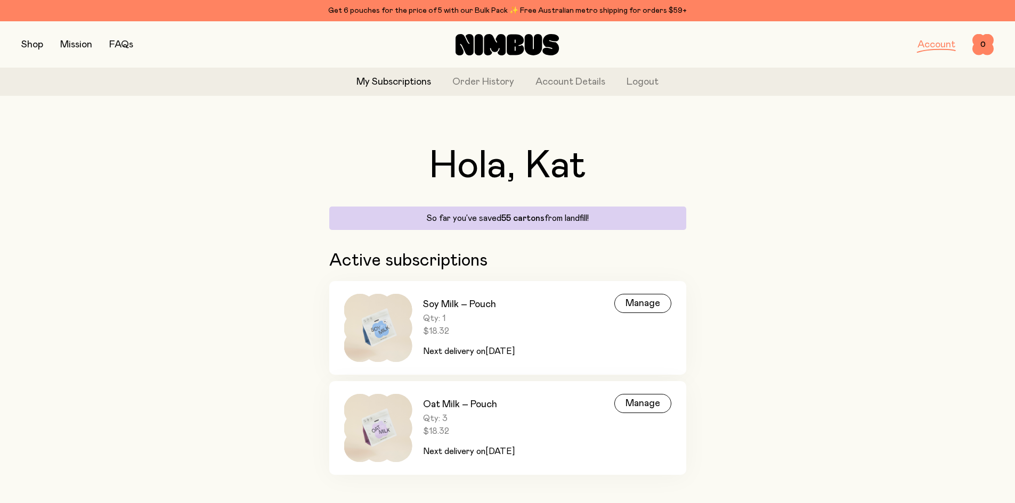
click at [385, 81] on link "My Subscriptions" at bounding box center [393, 82] width 75 height 14
click at [646, 309] on div "Manage" at bounding box center [642, 303] width 57 height 19
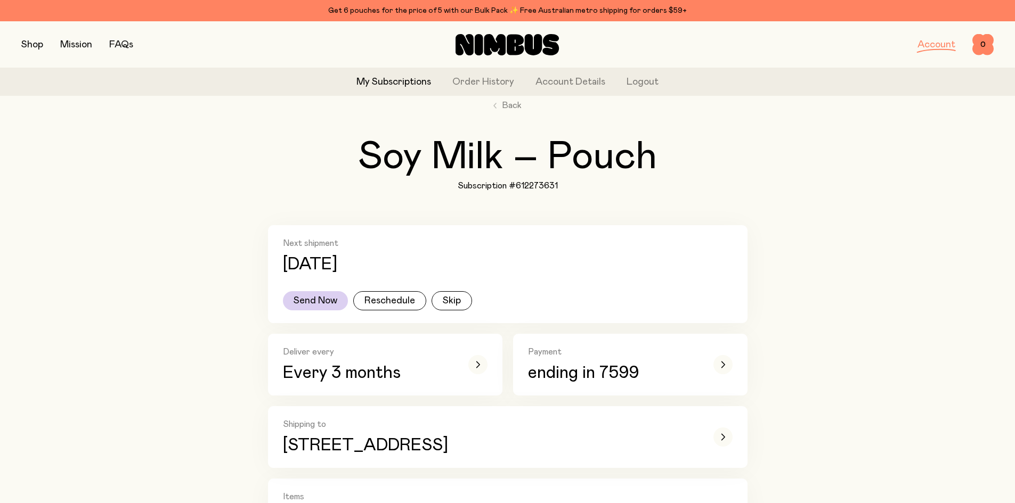
scroll to position [107, 0]
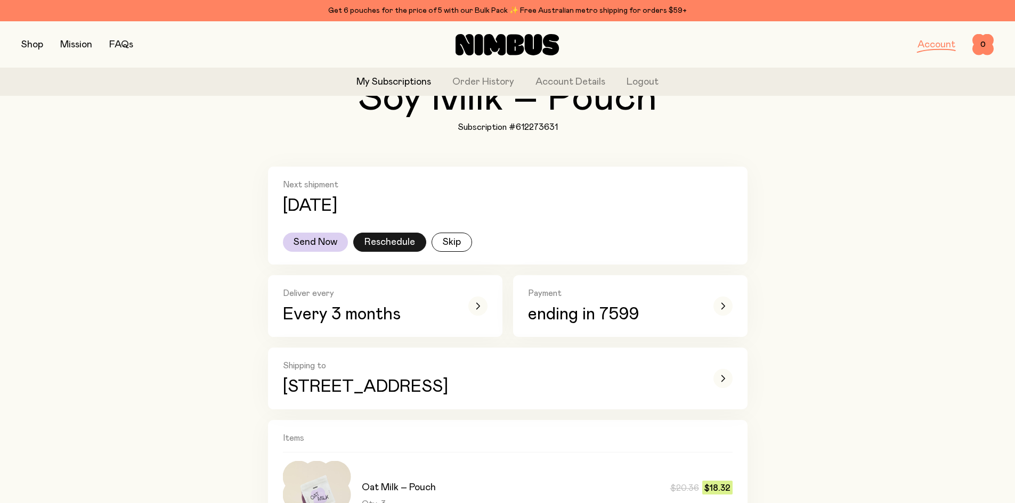
click at [378, 246] on button "Reschedule" at bounding box center [389, 242] width 73 height 19
select select "*"
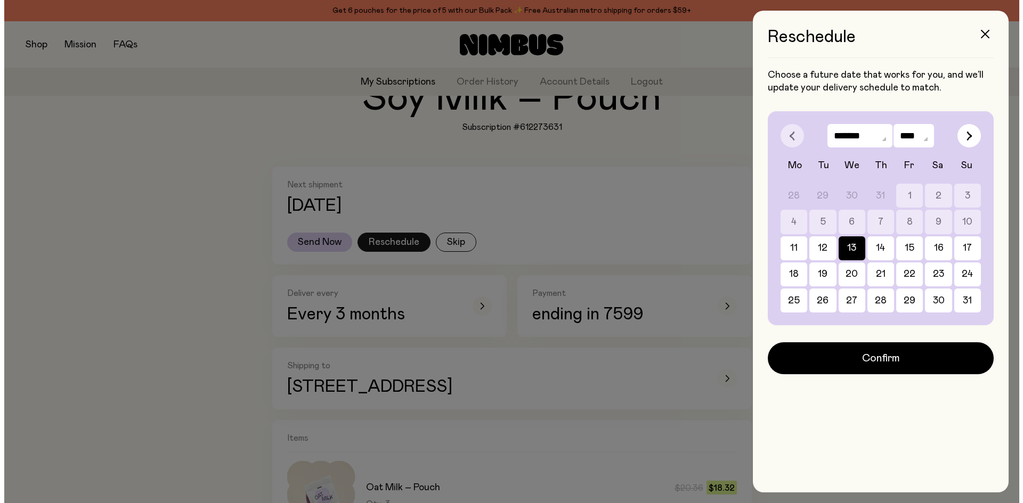
scroll to position [0, 0]
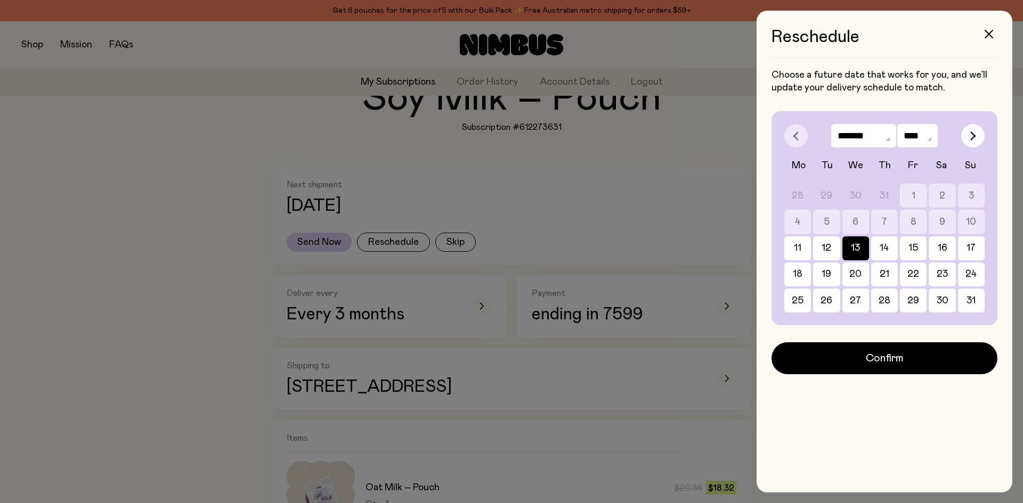
click at [979, 133] on button "button" at bounding box center [972, 135] width 23 height 23
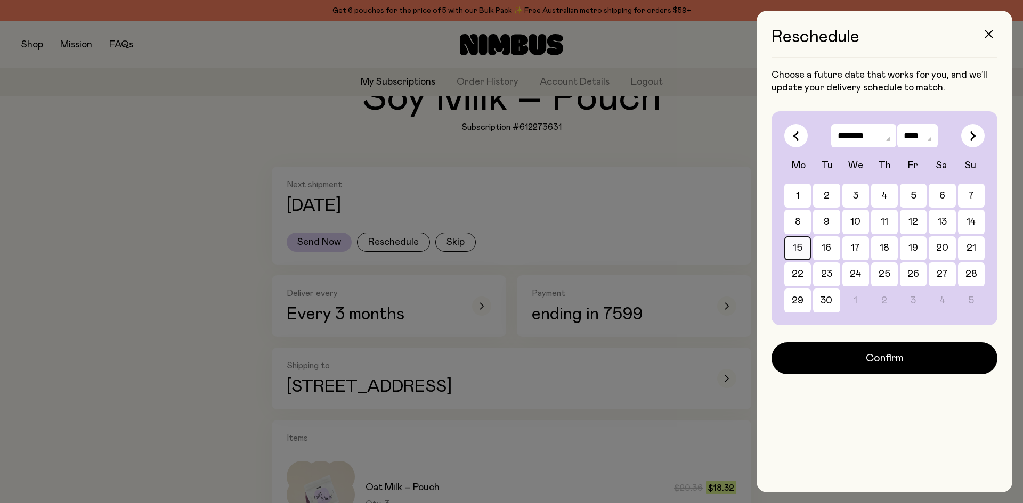
click at [871, 249] on button "15" at bounding box center [884, 249] width 27 height 24
click at [958, 249] on button "18" at bounding box center [971, 249] width 27 height 24
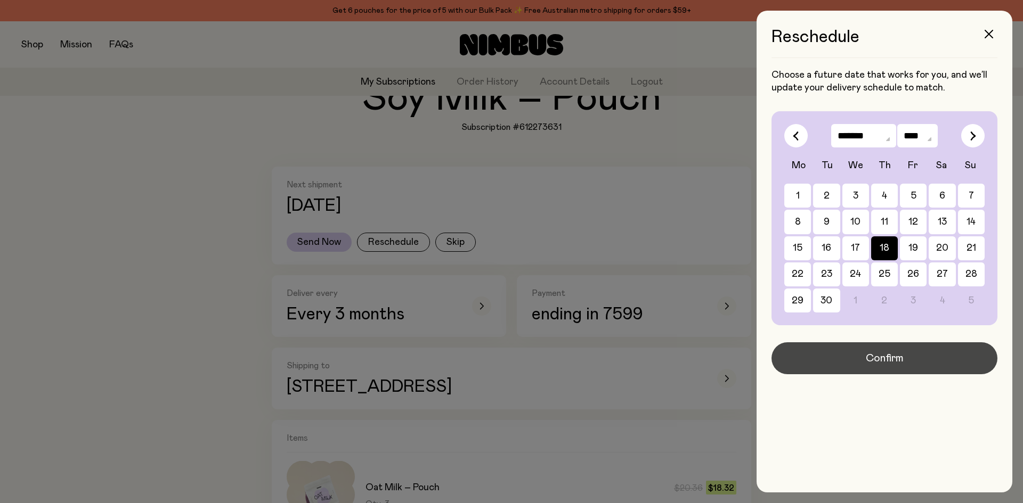
click at [883, 359] on span "Confirm" at bounding box center [885, 358] width 38 height 15
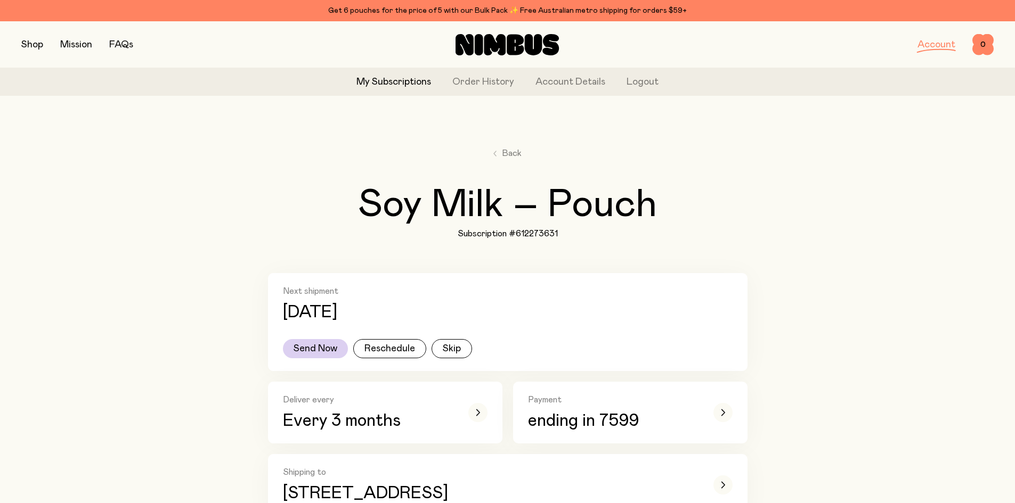
click at [396, 85] on link "My Subscriptions" at bounding box center [393, 82] width 75 height 14
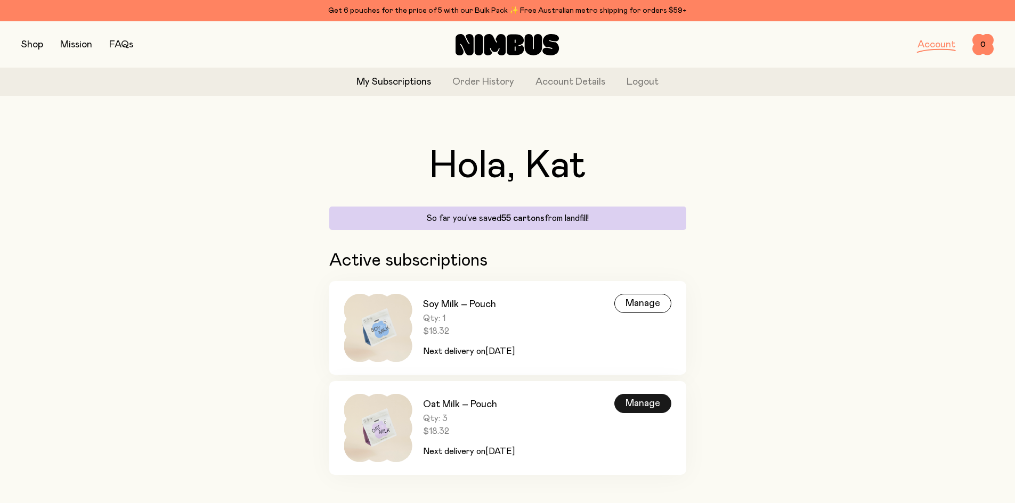
click at [644, 402] on div "Manage" at bounding box center [642, 403] width 57 height 19
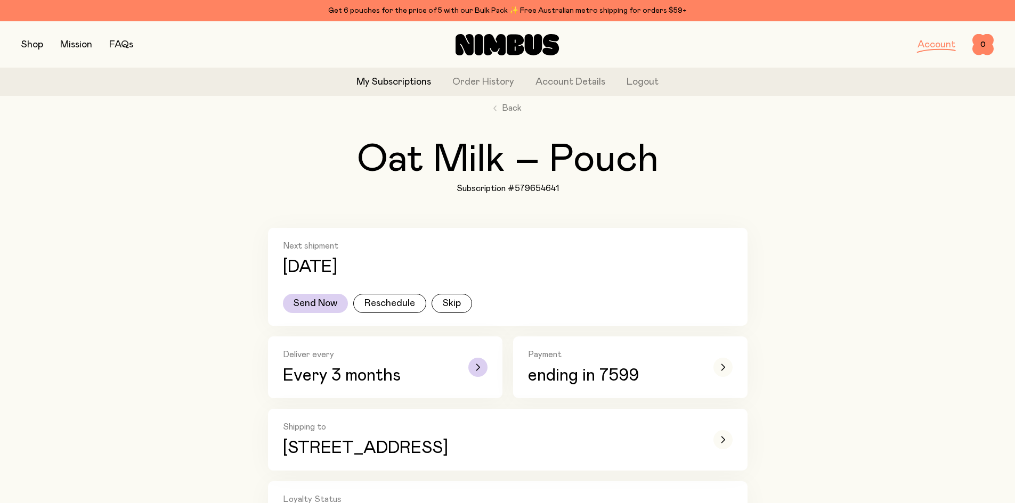
scroll to position [107, 0]
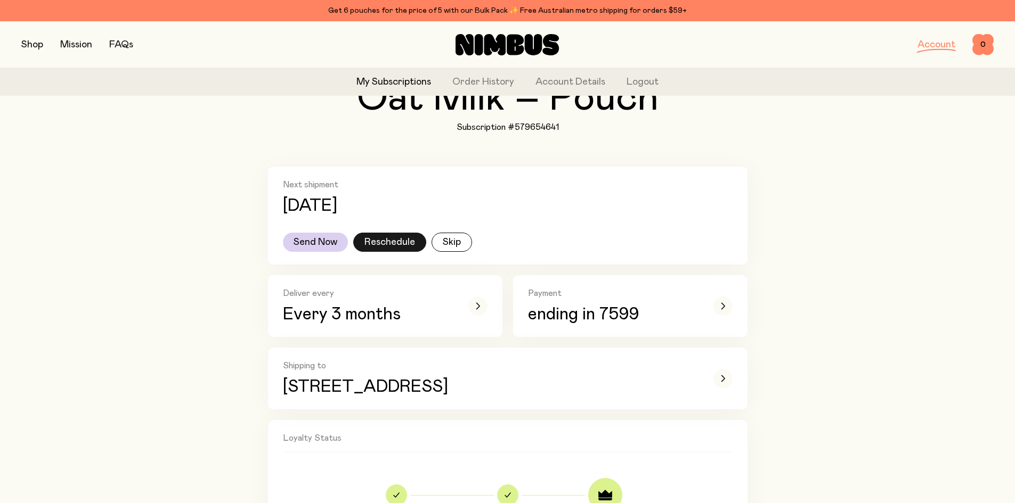
click at [408, 243] on button "Reschedule" at bounding box center [389, 242] width 73 height 19
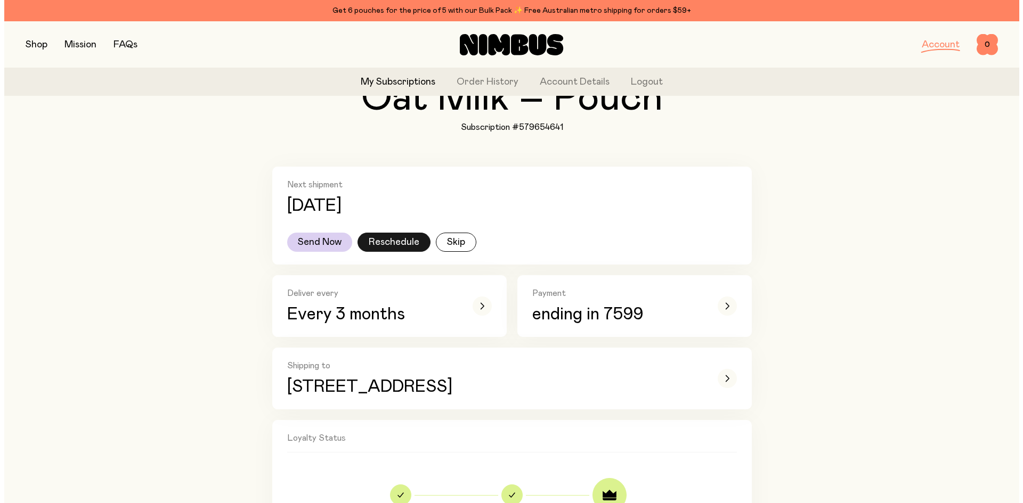
scroll to position [0, 0]
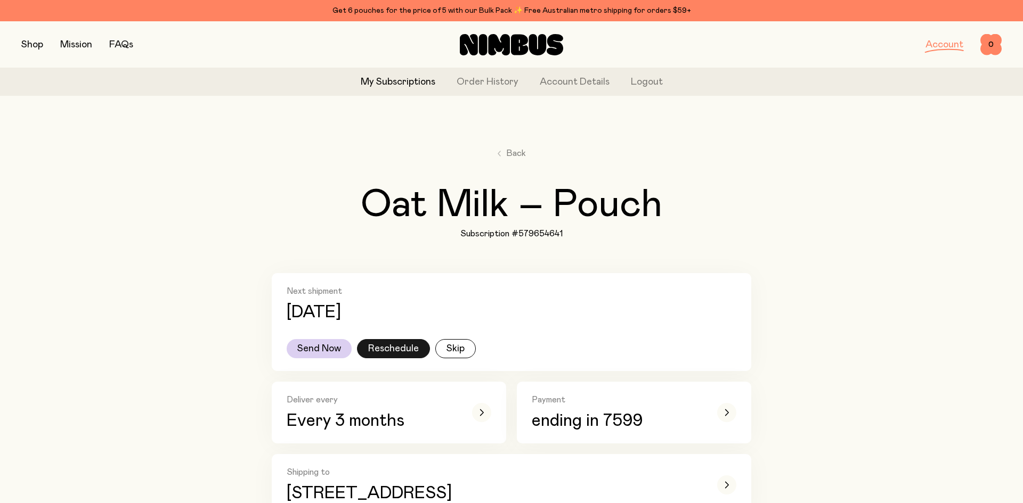
select select "*"
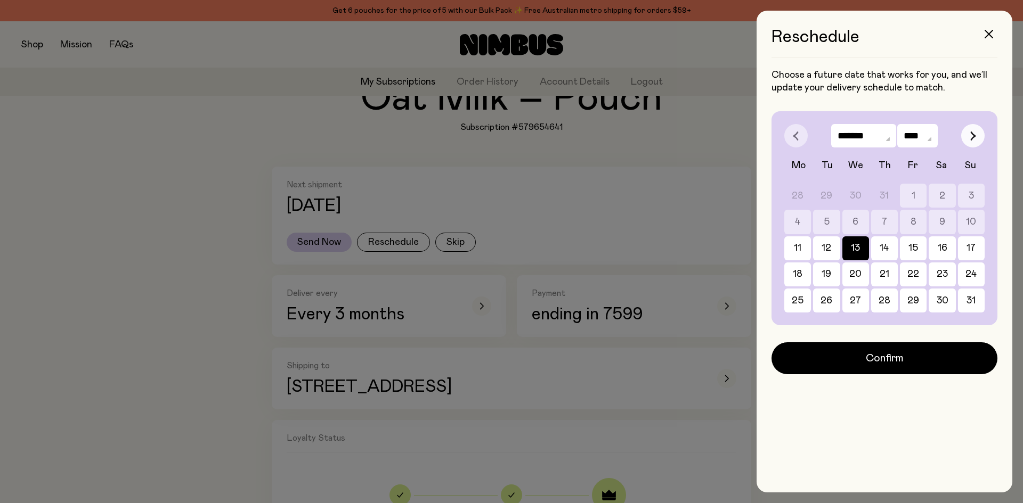
click at [975, 135] on icon "button" at bounding box center [973, 136] width 4 height 9
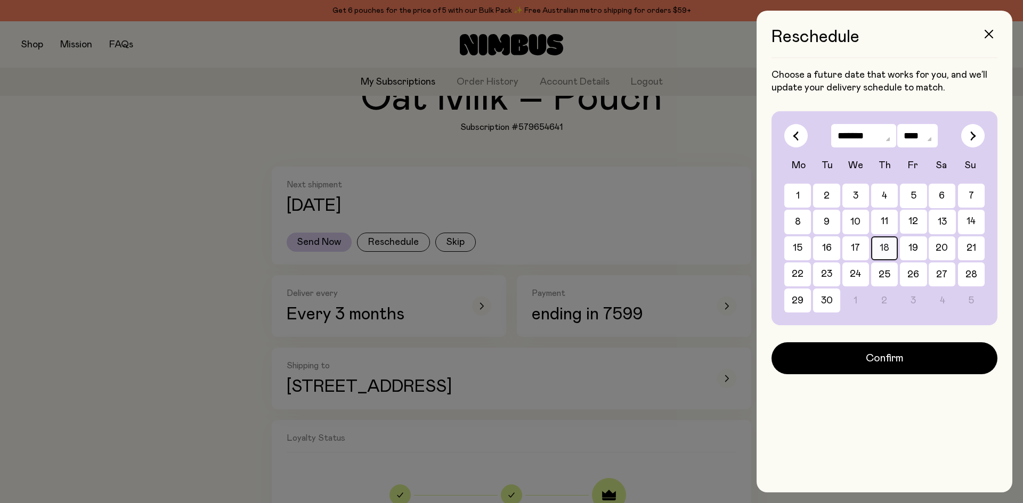
click at [958, 251] on button "18" at bounding box center [971, 249] width 27 height 24
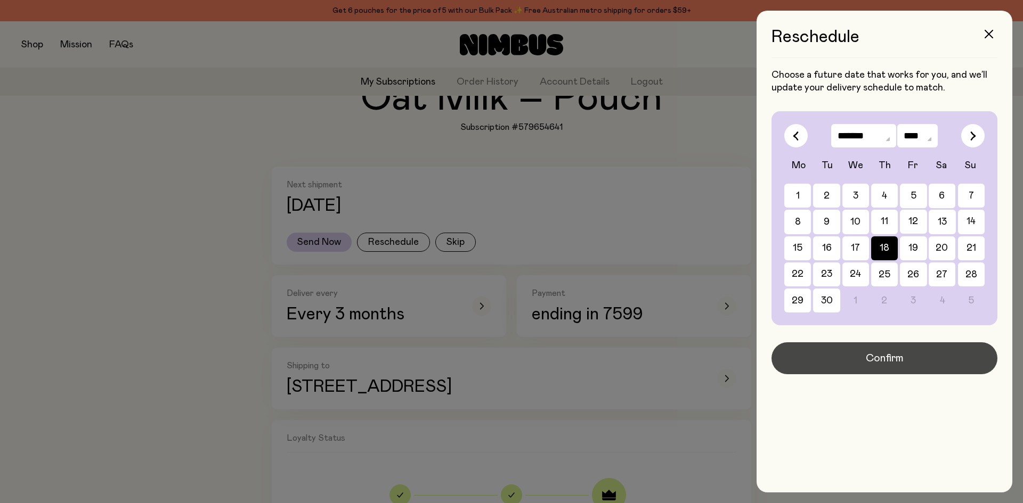
click at [890, 359] on span "Confirm" at bounding box center [885, 358] width 38 height 15
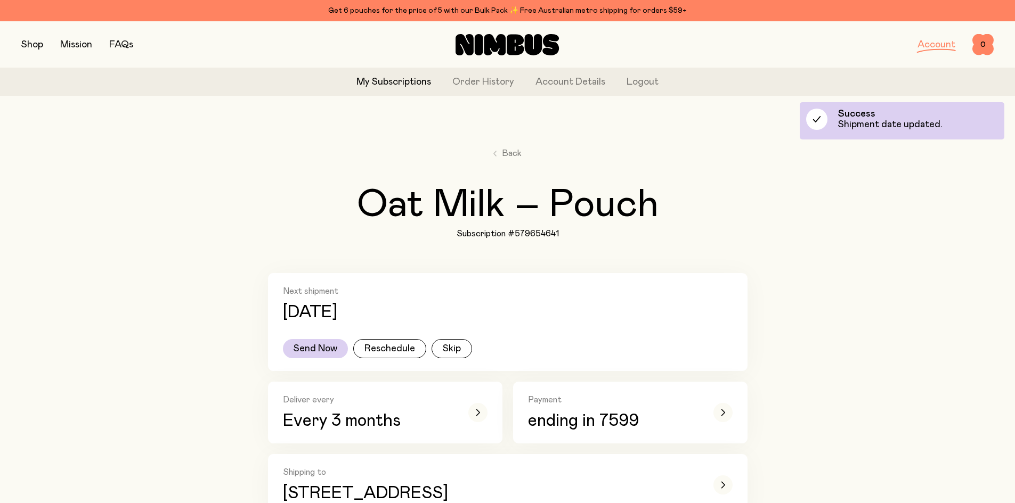
click at [386, 90] on div "My Subscriptions Order History Account Details Logout" at bounding box center [507, 82] width 1015 height 28
click at [387, 84] on link "My Subscriptions" at bounding box center [393, 82] width 75 height 14
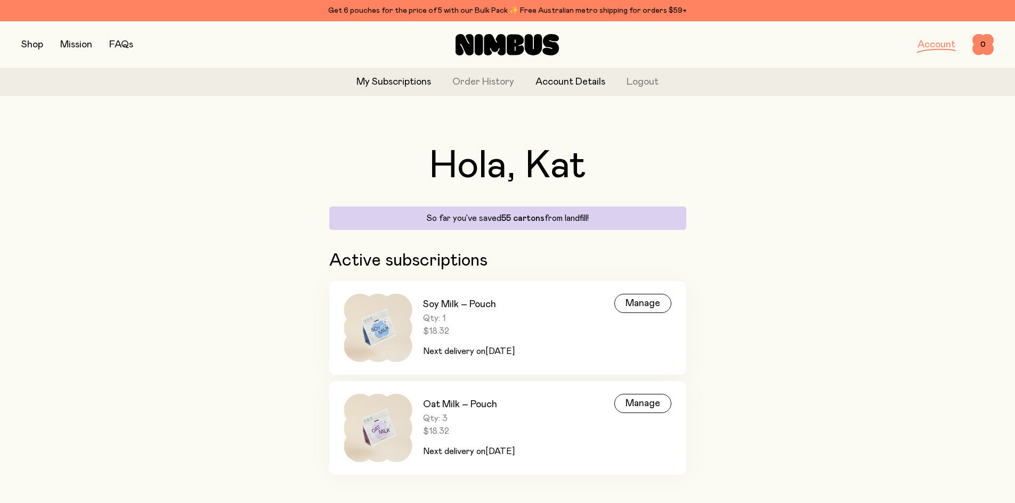
click at [568, 83] on link "Account Details" at bounding box center [570, 82] width 70 height 14
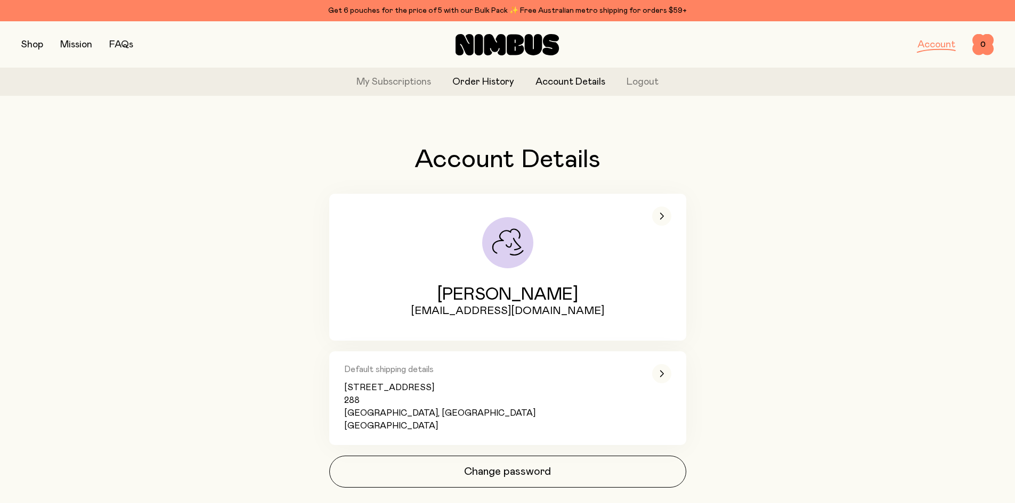
click at [477, 79] on link "Order History" at bounding box center [483, 82] width 62 height 14
